Goal: Information Seeking & Learning: Find specific fact

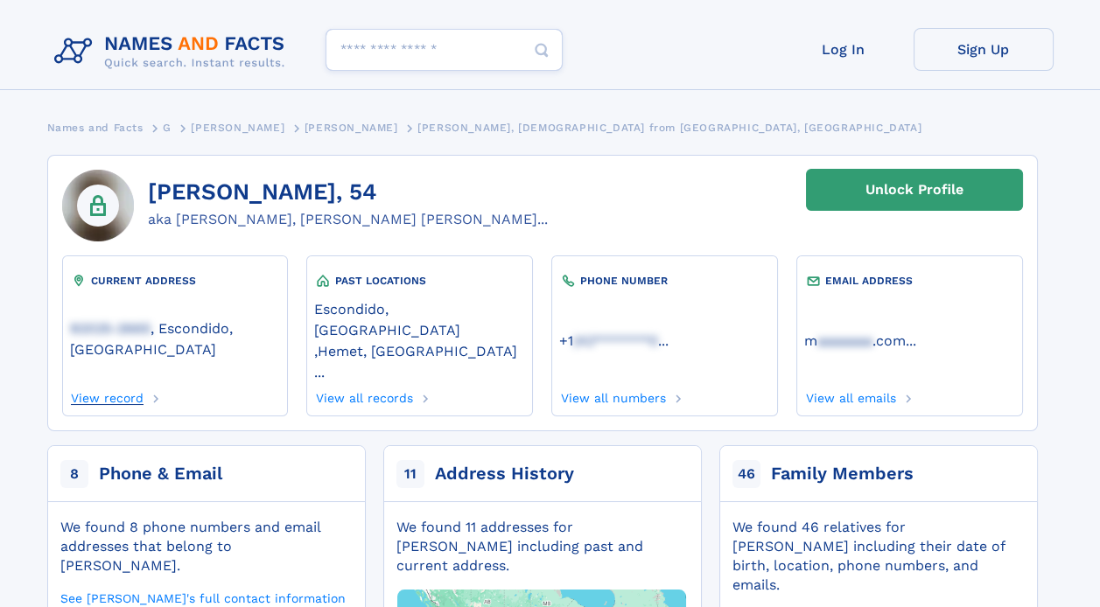
click at [122, 386] on link "View record" at bounding box center [107, 395] width 74 height 19
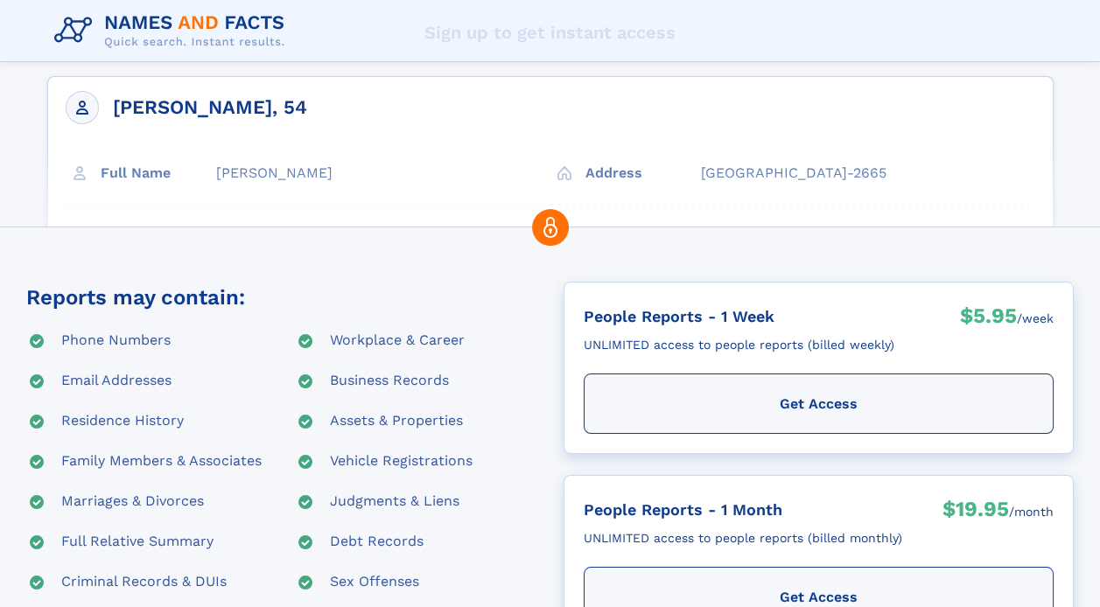
scroll to position [109, 0]
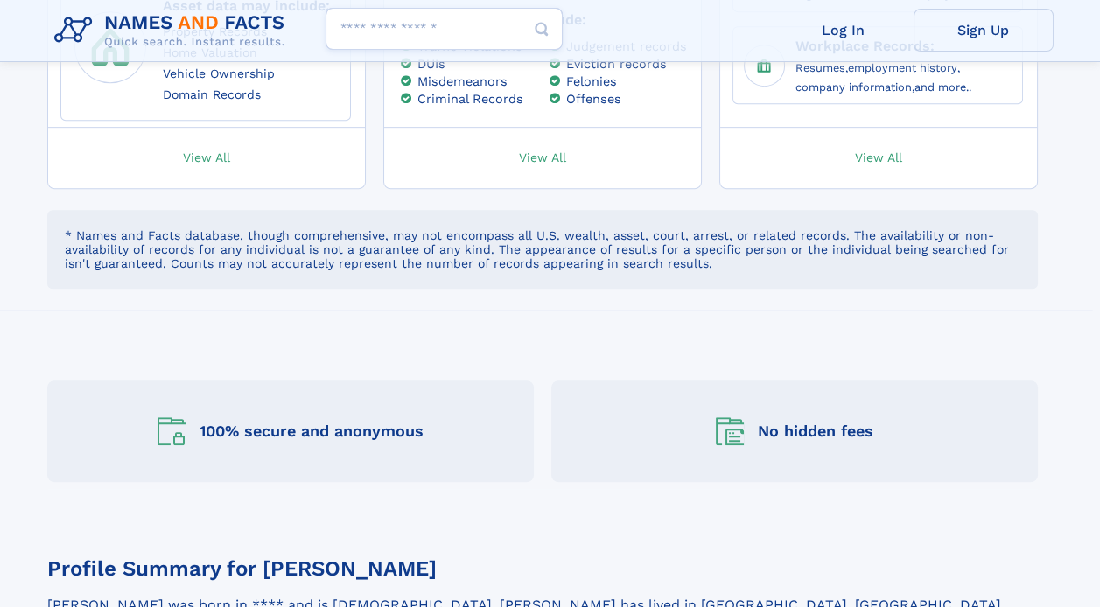
scroll to position [1306, 0]
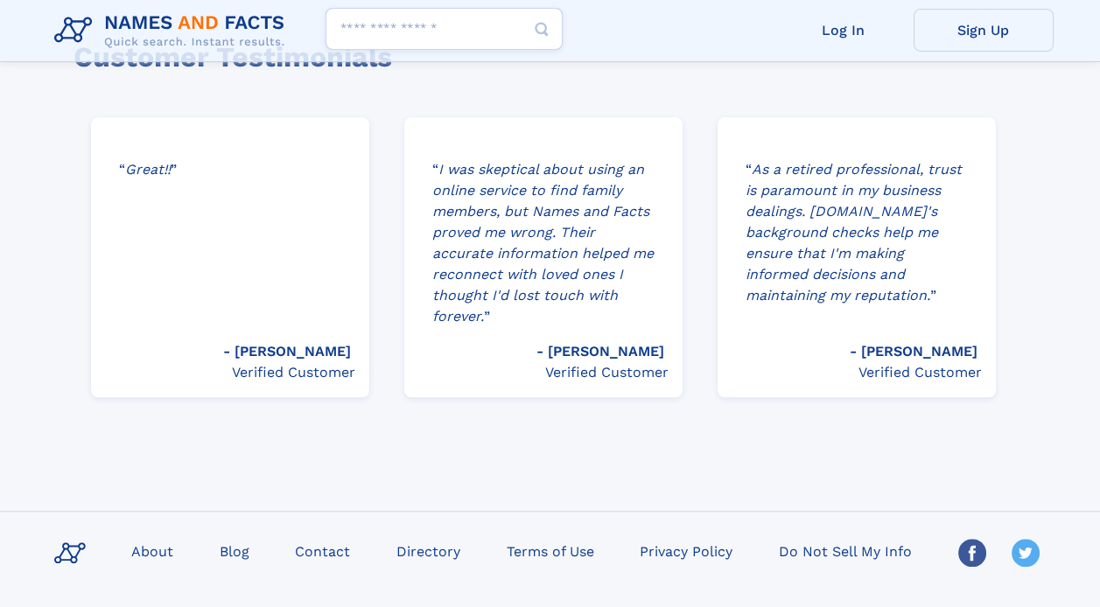
scroll to position [2891, 0]
